Goal: Transaction & Acquisition: Purchase product/service

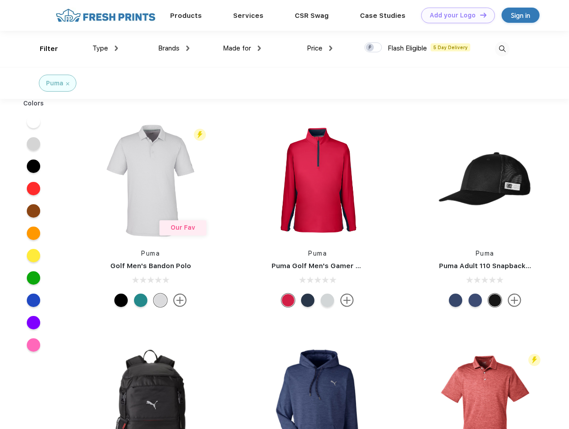
scroll to position [0, 0]
click at [454, 15] on link "Add your Logo Design Tool" at bounding box center [458, 16] width 74 height 16
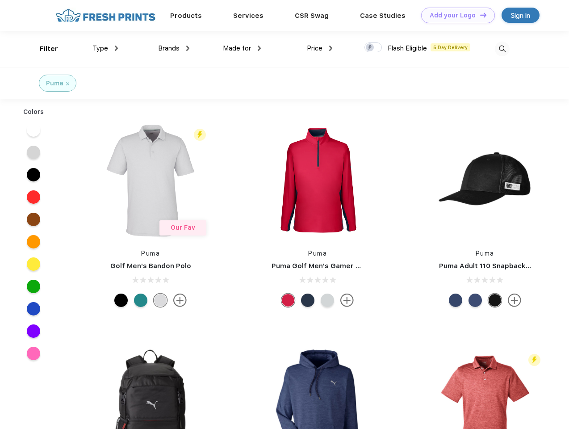
click at [0, 0] on div "Design Tool" at bounding box center [0, 0] width 0 height 0
click at [479, 15] on link "Add your Logo Design Tool" at bounding box center [458, 16] width 74 height 16
click at [43, 49] on div "Filter" at bounding box center [49, 49] width 18 height 10
click at [105, 48] on span "Type" at bounding box center [100, 48] width 16 height 8
click at [174, 48] on span "Brands" at bounding box center [168, 48] width 21 height 8
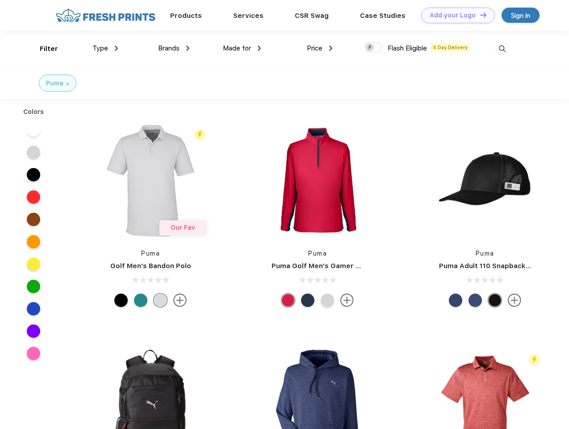
click at [242, 48] on span "Made for" at bounding box center [237, 48] width 28 height 8
click at [320, 48] on span "Price" at bounding box center [315, 48] width 16 height 8
click at [373, 48] on div at bounding box center [372, 47] width 17 height 10
click at [370, 48] on input "checkbox" at bounding box center [367, 45] width 6 height 6
click at [502, 49] on img at bounding box center [502, 49] width 15 height 15
